Goal: Book appointment/travel/reservation

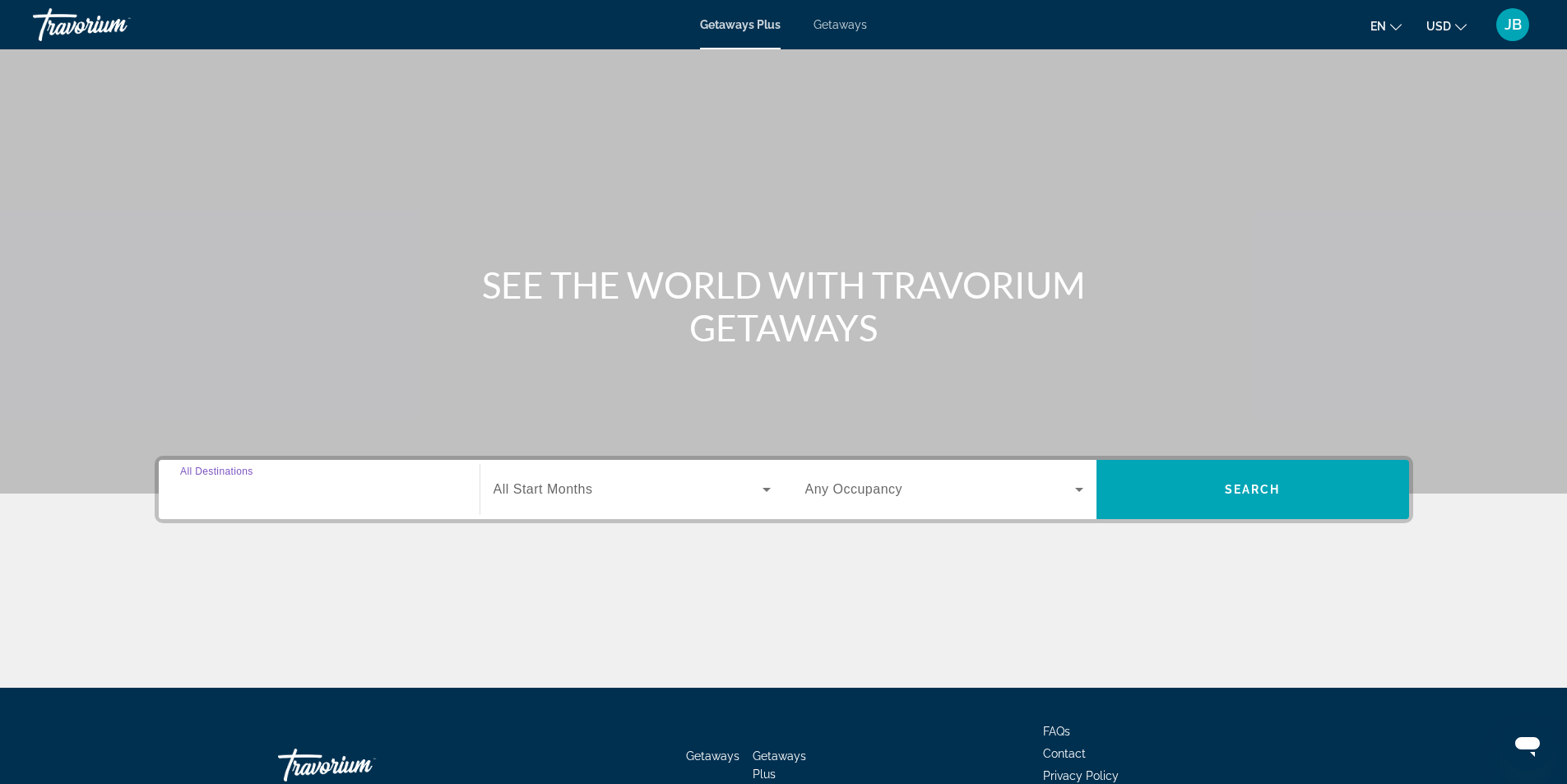
click at [415, 494] on input "Destination All Destinations" at bounding box center [319, 490] width 278 height 20
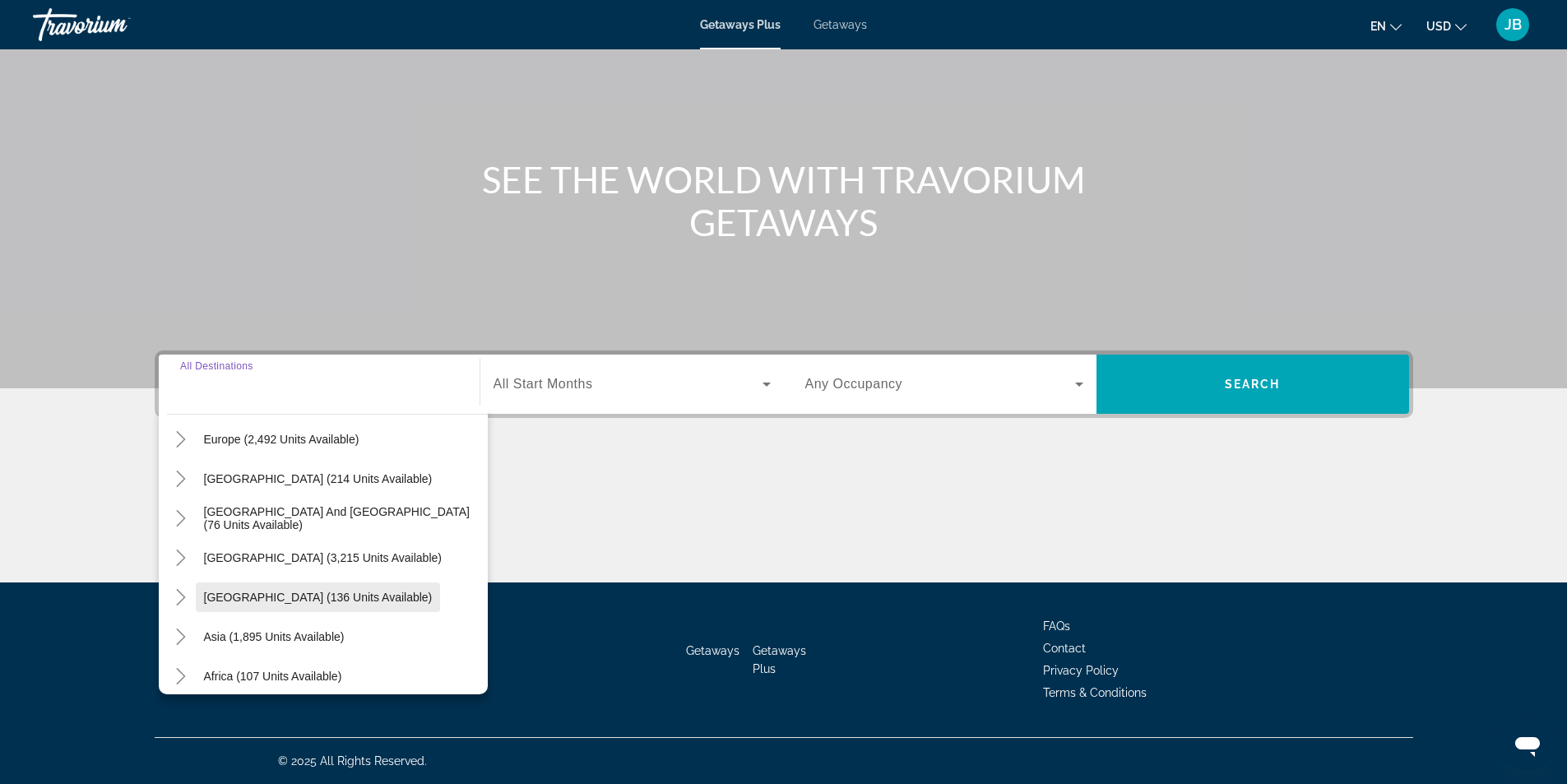
scroll to position [164, 0]
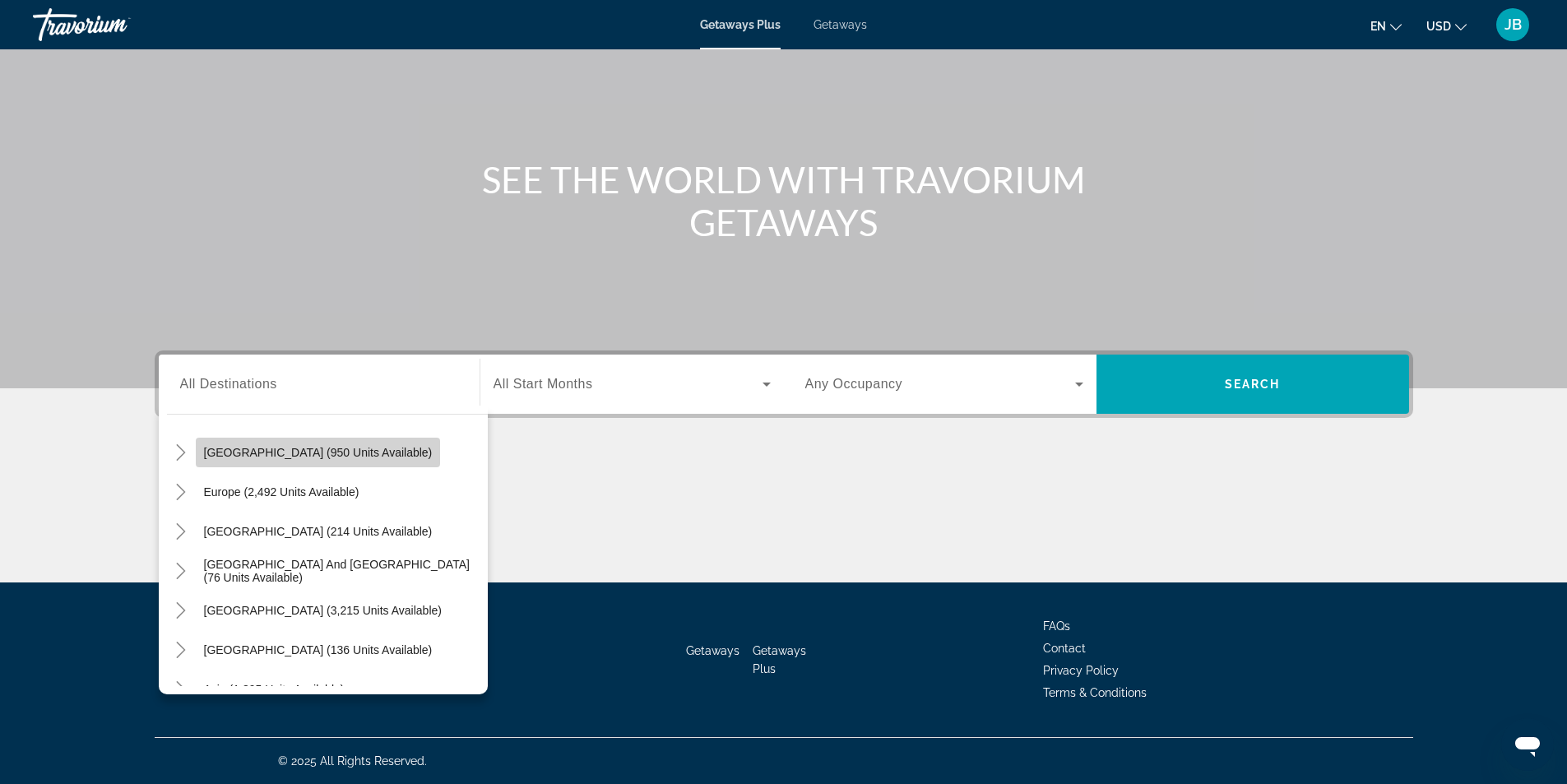
click at [247, 451] on span "[GEOGRAPHIC_DATA] (950 units available)" at bounding box center [318, 452] width 228 height 13
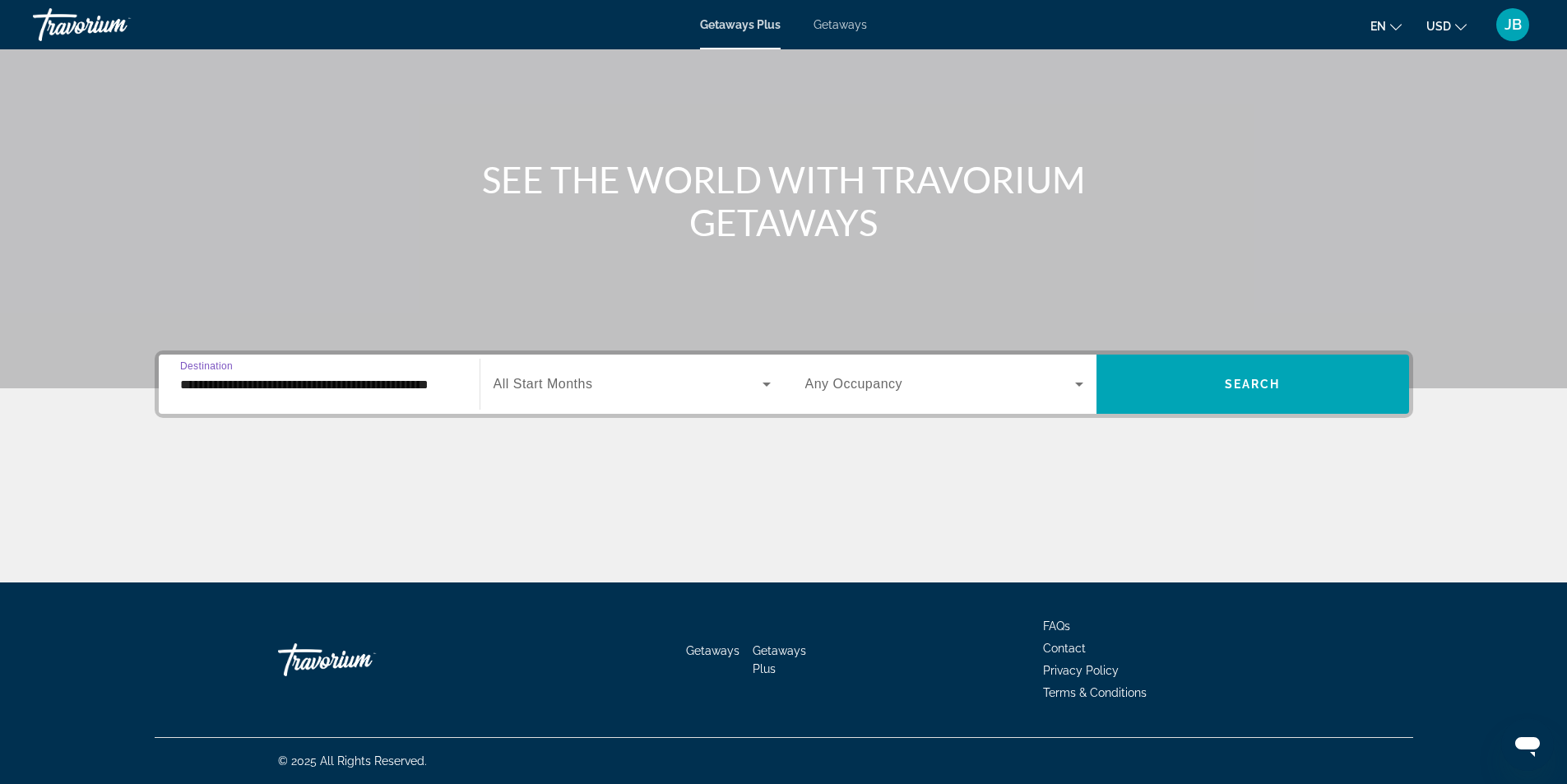
click at [204, 386] on input "**********" at bounding box center [319, 385] width 278 height 20
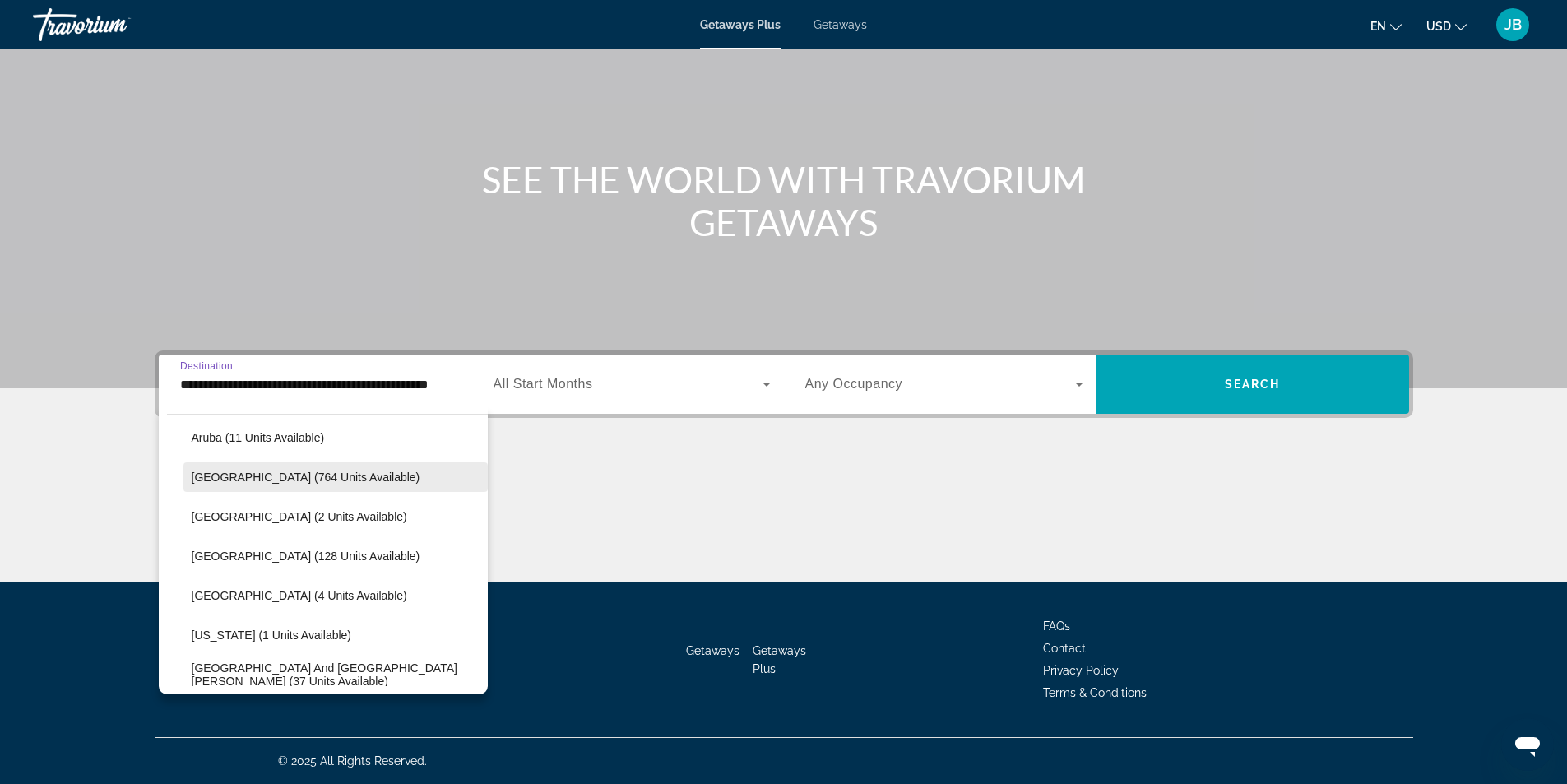
scroll to position [223, 0]
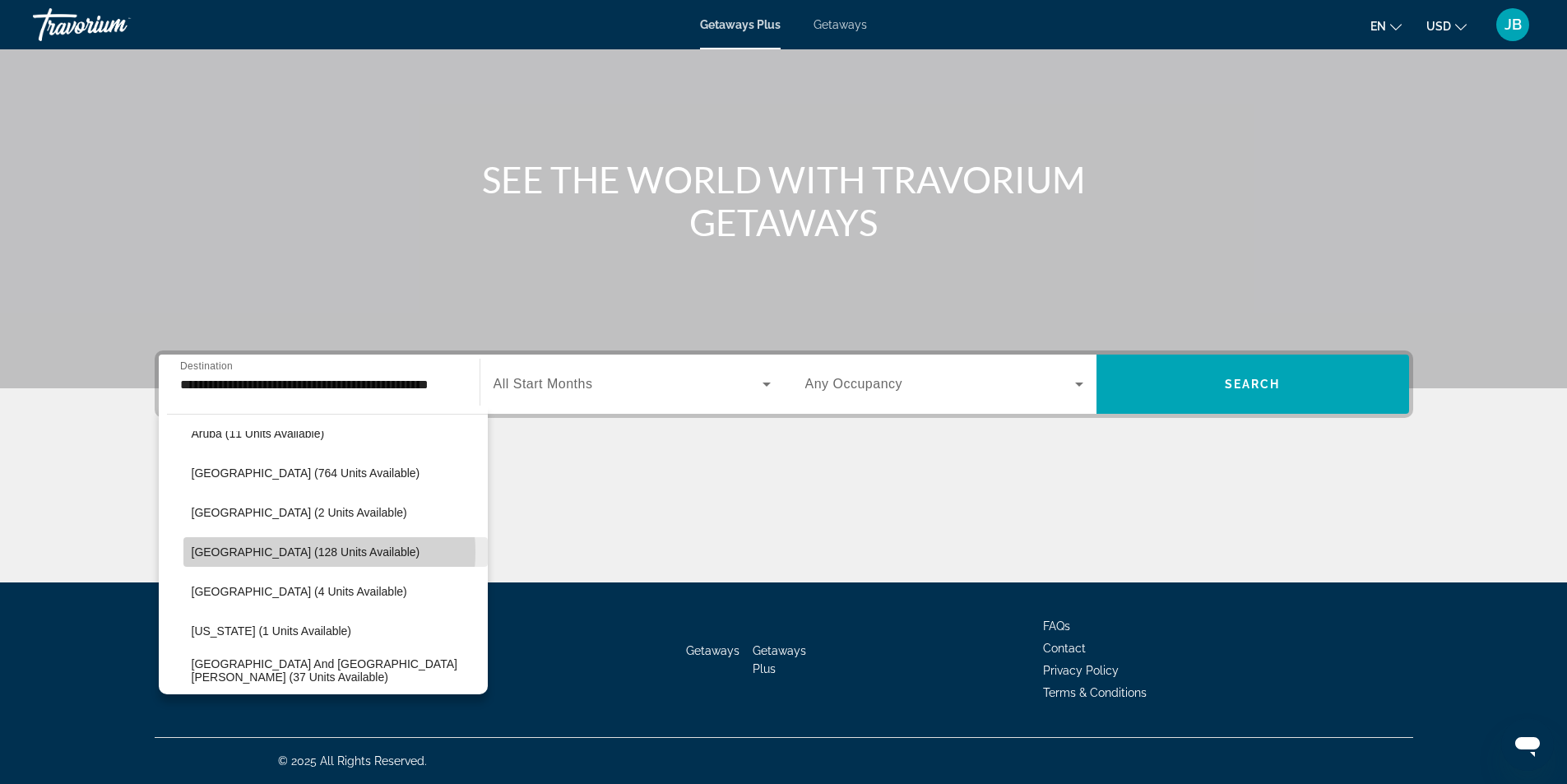
click at [296, 552] on span "[GEOGRAPHIC_DATA] (128 units available)" at bounding box center [306, 551] width 228 height 13
type input "**********"
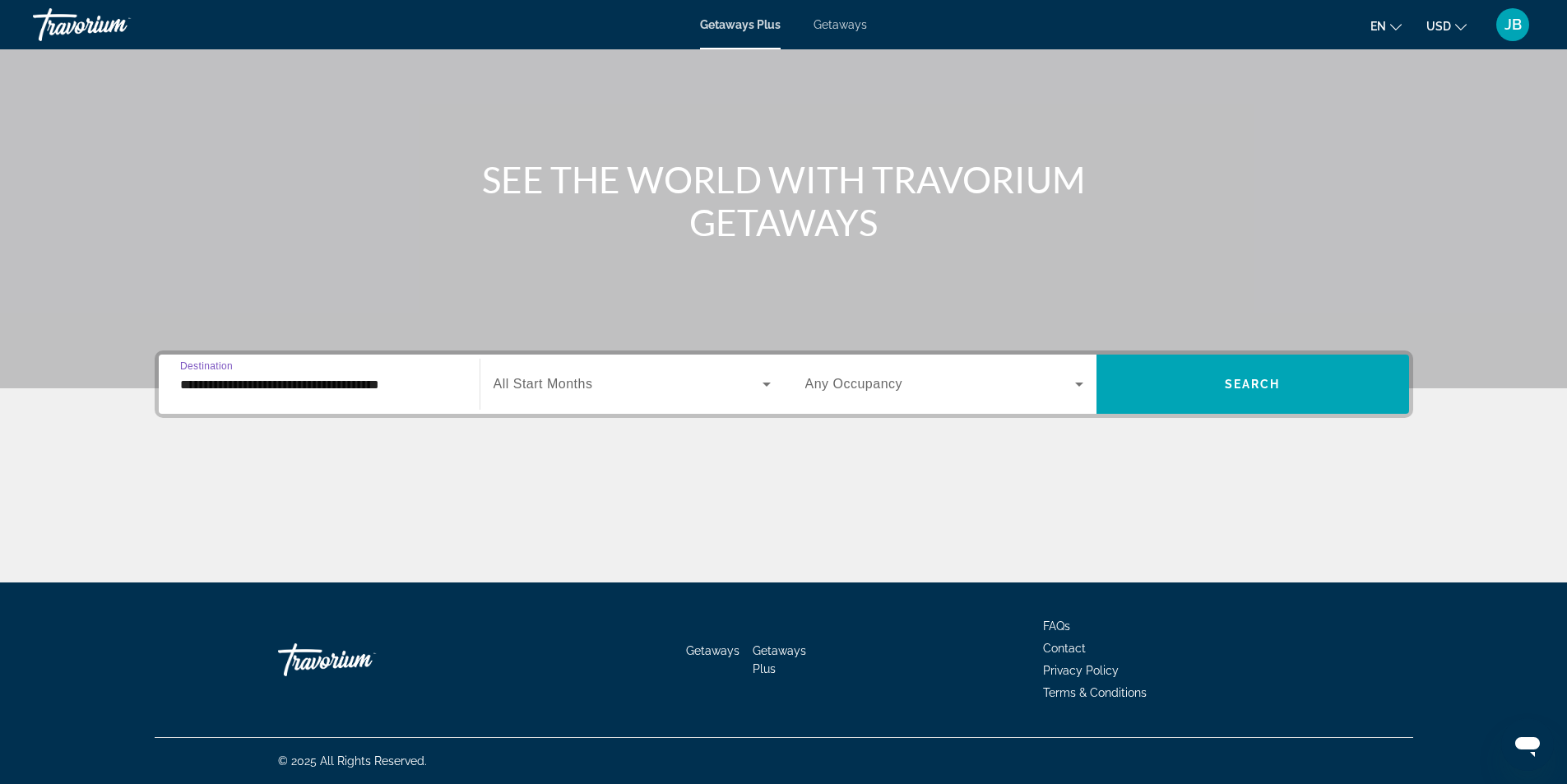
click at [610, 390] on span "Search widget" at bounding box center [628, 384] width 269 height 20
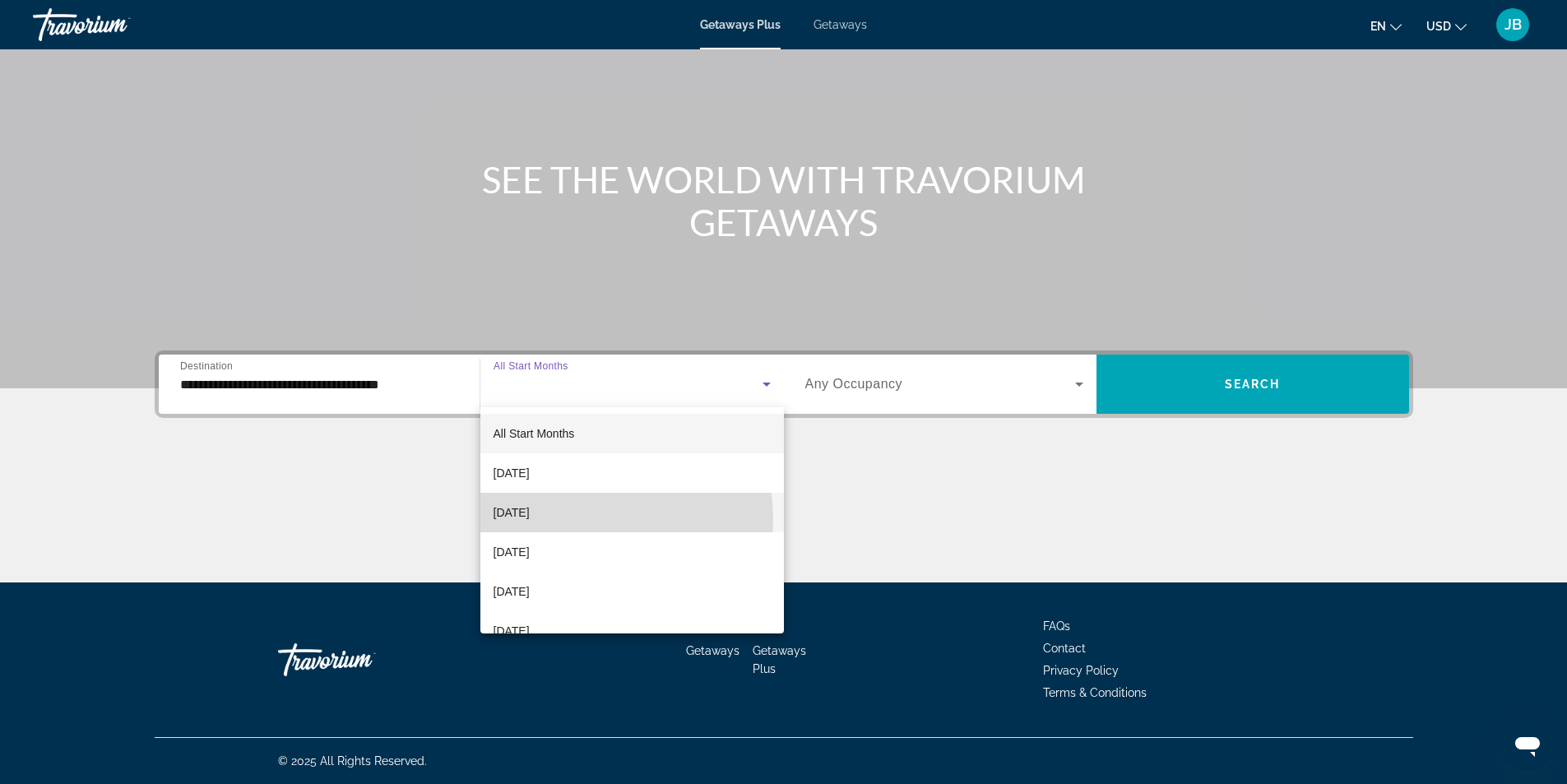
click at [585, 518] on mat-option "[DATE]" at bounding box center [632, 512] width 303 height 39
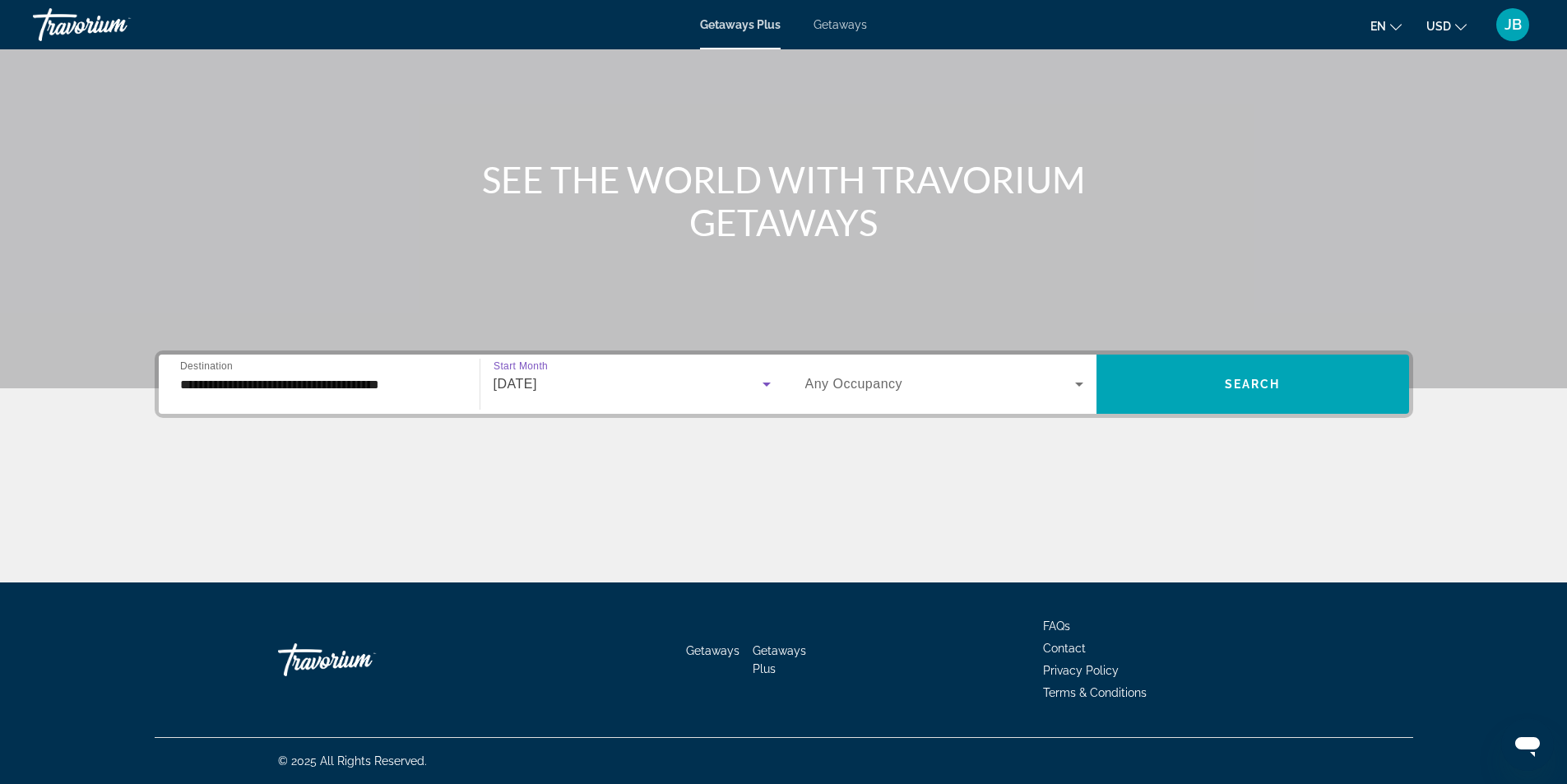
click at [1088, 394] on div "Occupancy Any Occupancy" at bounding box center [944, 383] width 304 height 46
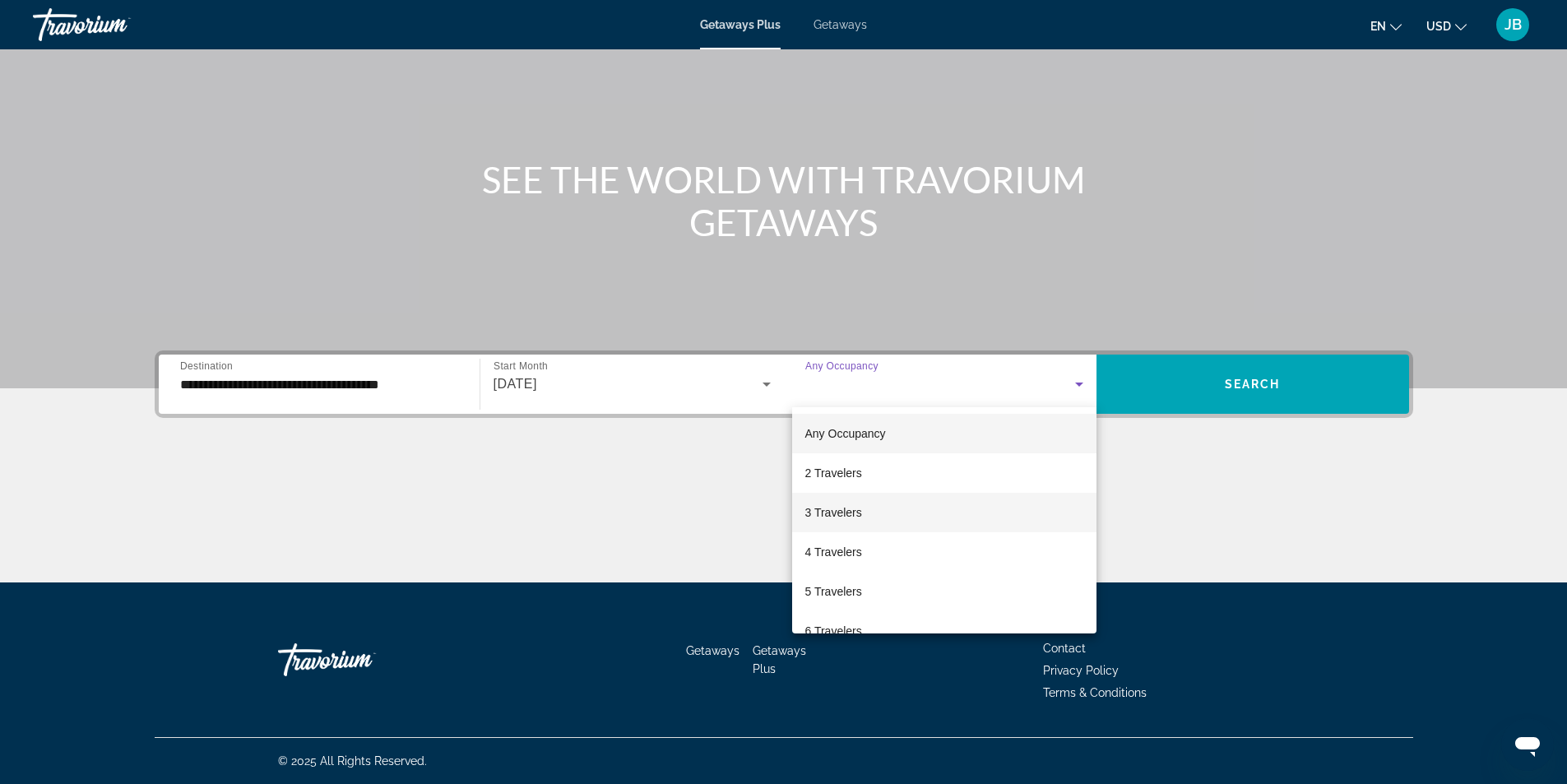
click at [910, 514] on mat-option "3 Travelers" at bounding box center [944, 512] width 304 height 39
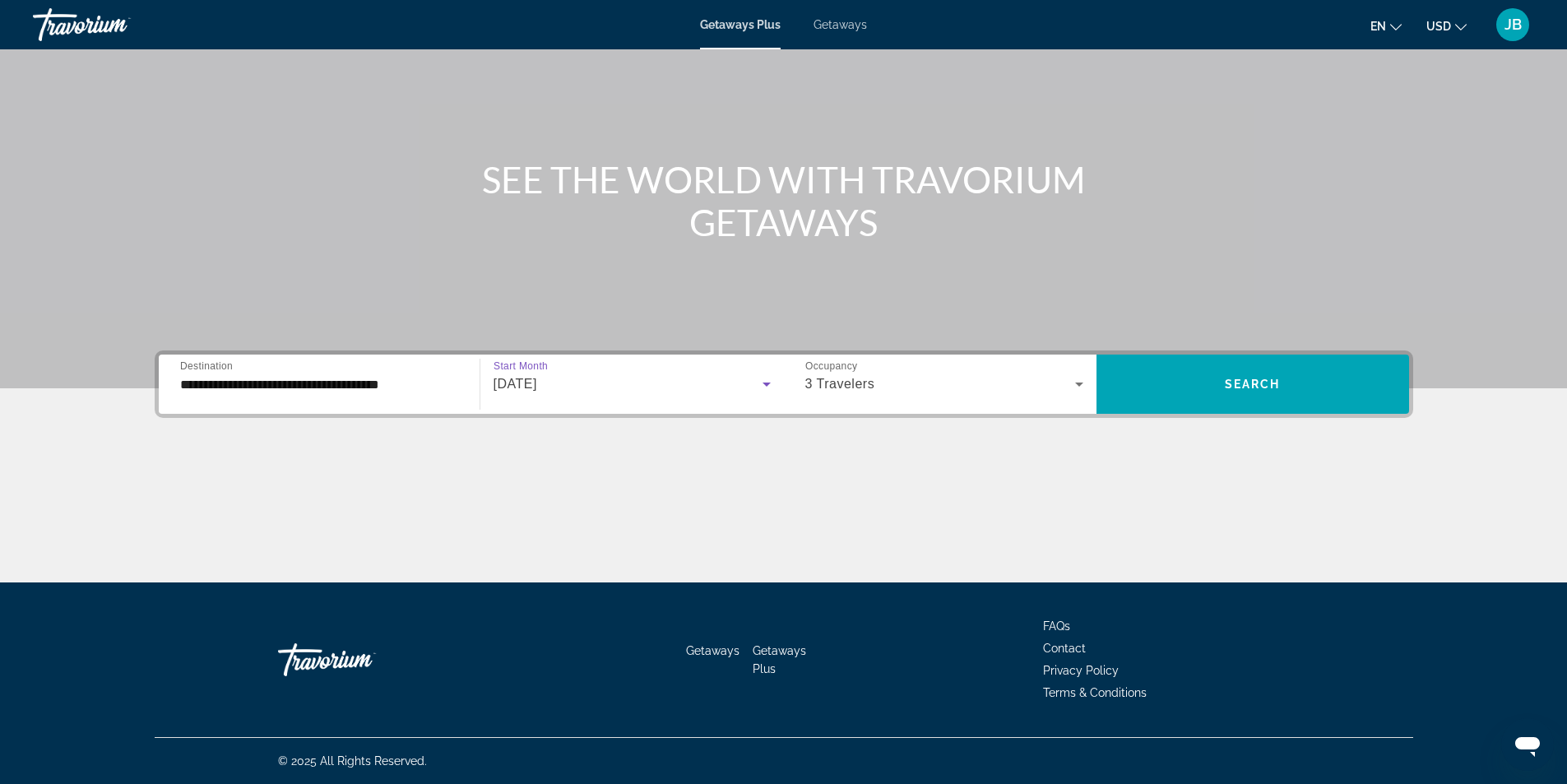
click at [763, 382] on icon "Search widget" at bounding box center [767, 384] width 20 height 20
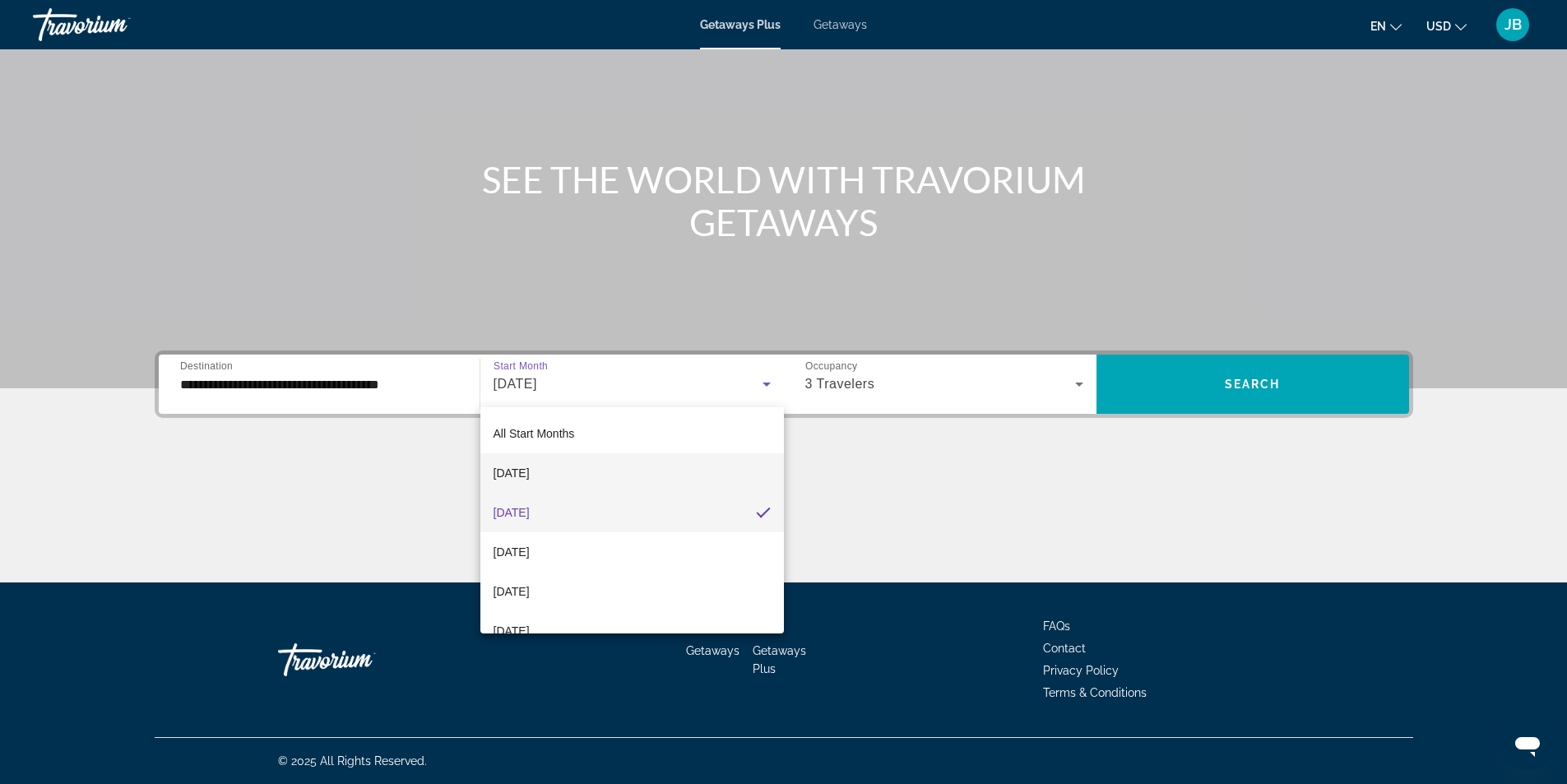
click at [530, 476] on span "[DATE]" at bounding box center [512, 473] width 37 height 20
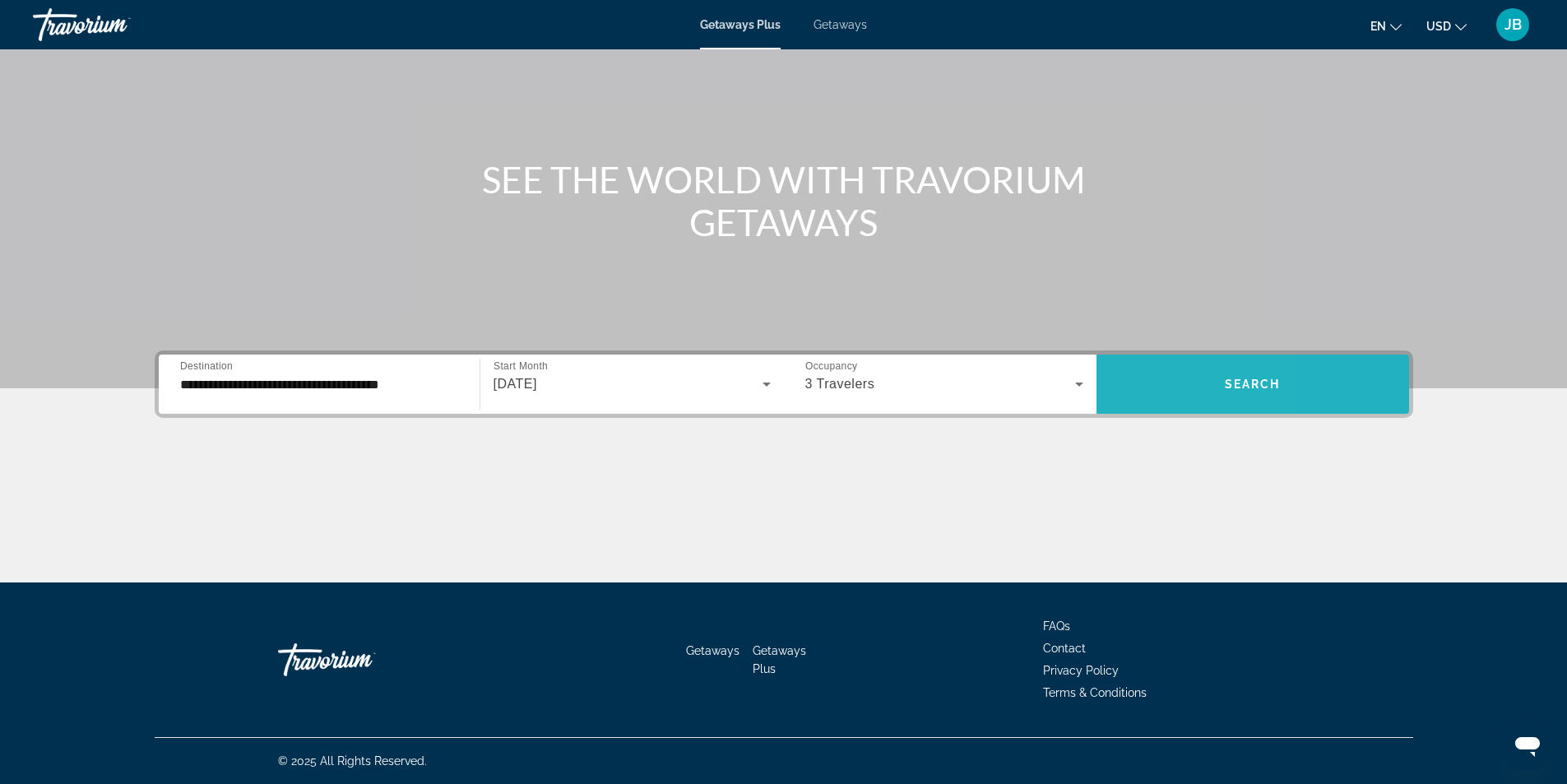
click at [1145, 399] on span "Search widget" at bounding box center [1253, 383] width 312 height 39
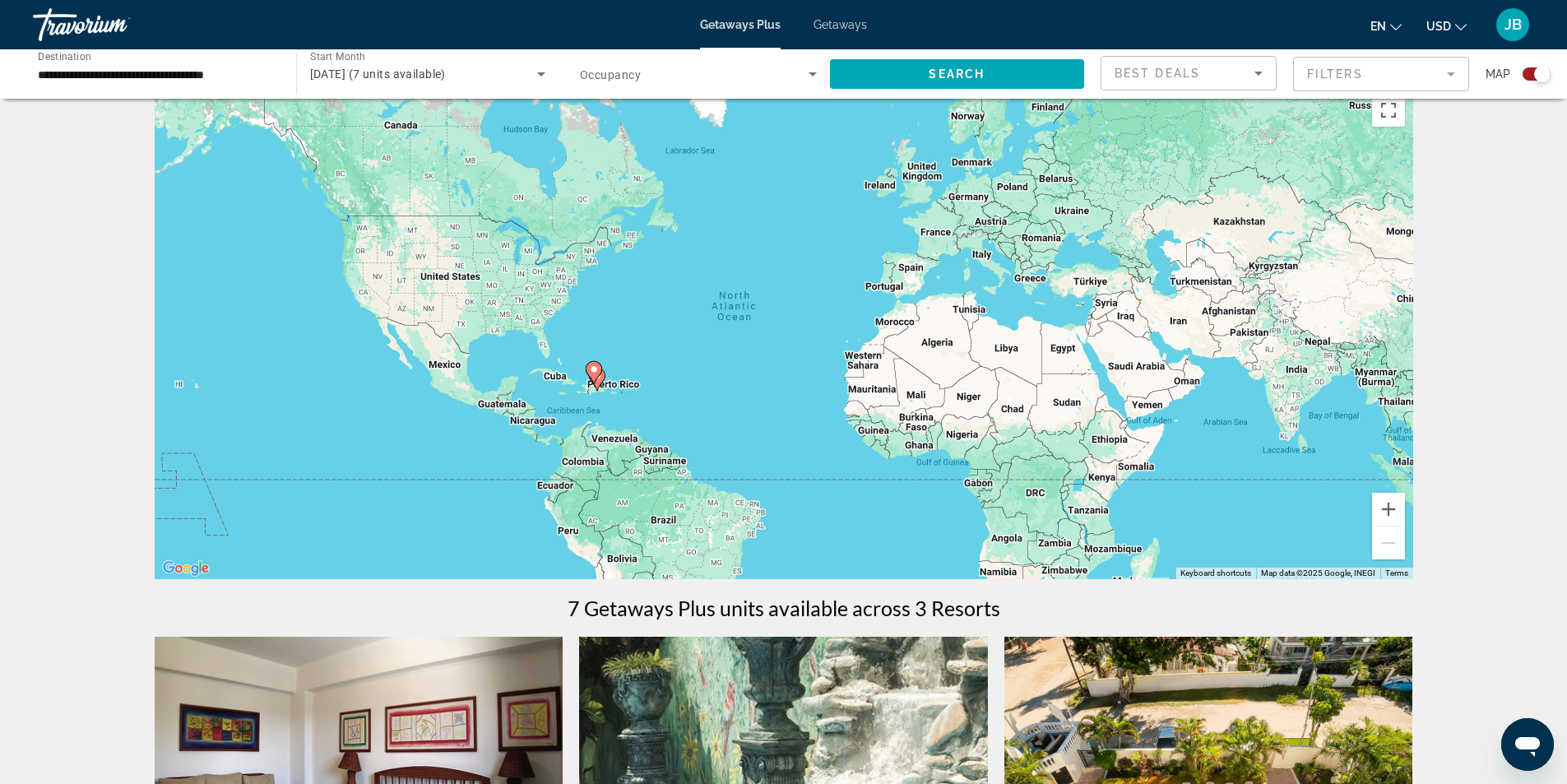
scroll to position [82, 0]
